Goal: Find specific page/section: Find specific page/section

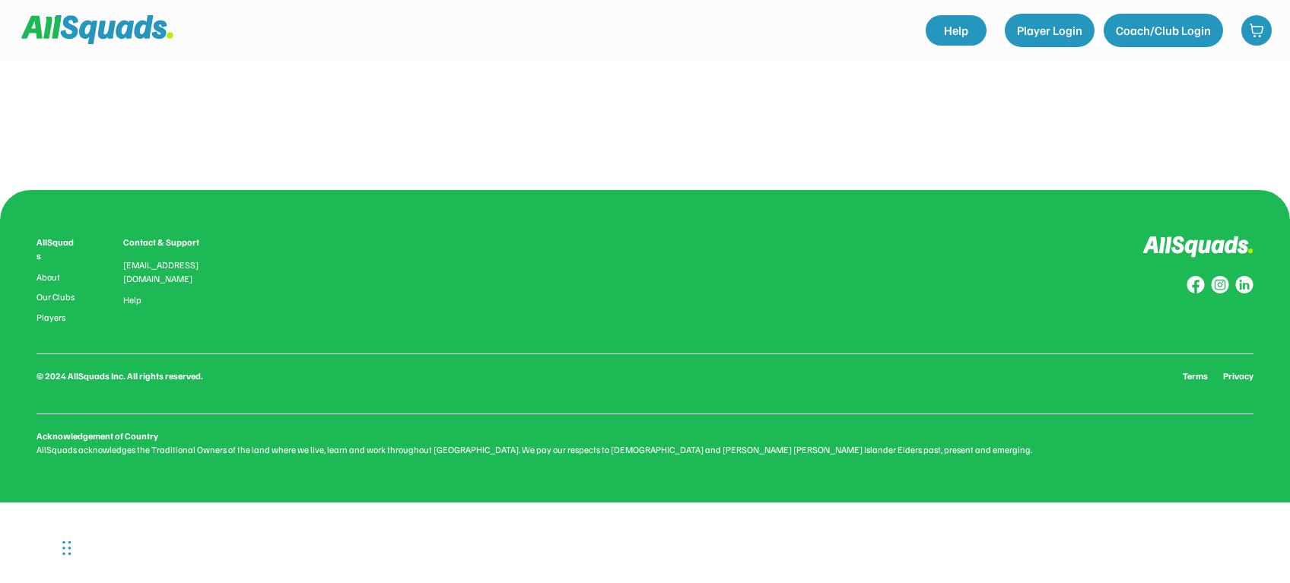
click at [888, 147] on div "0.0 (0 reviews) Add to favourites Squad Types Offered: About this Club Qualific…" at bounding box center [644, 122] width 973 height 122
click at [395, 235] on div "AllSquads About Our Clubs Players Contact & Support [EMAIL_ADDRESS][DOMAIN_NAME…" at bounding box center [645, 346] width 1290 height 313
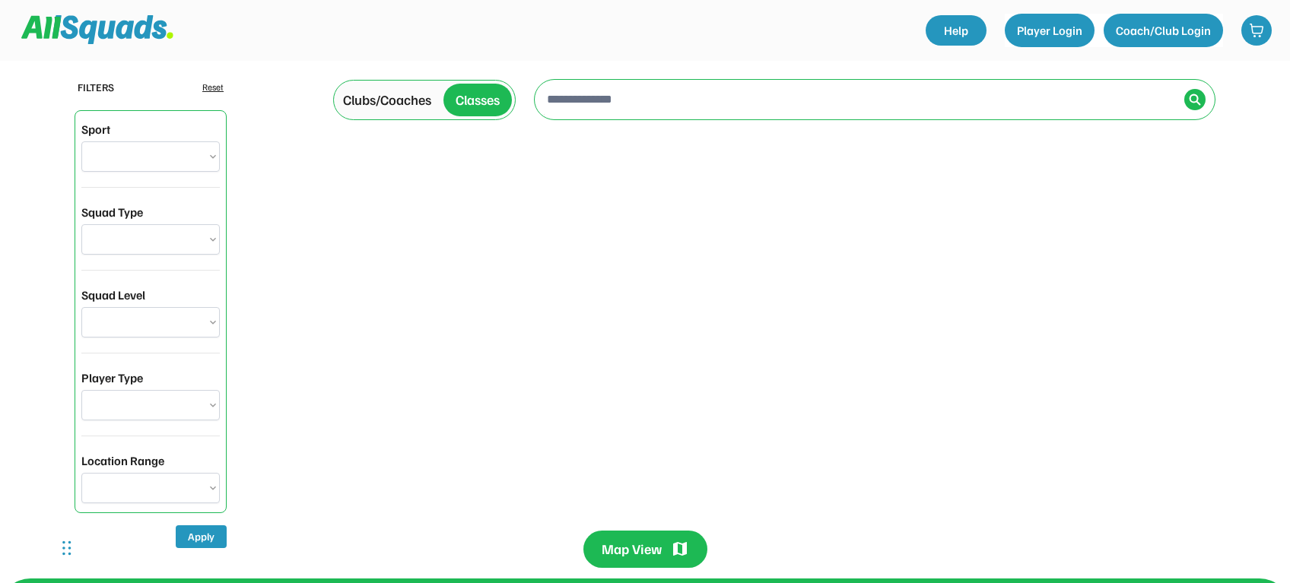
select select "*****"
type input "**********"
